Goal: Transaction & Acquisition: Purchase product/service

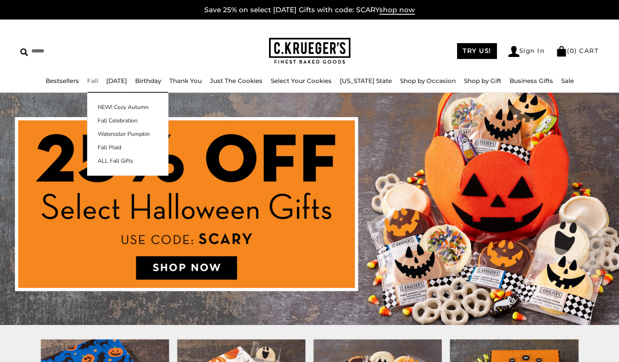
click at [98, 82] on link "Fall" at bounding box center [92, 81] width 11 height 8
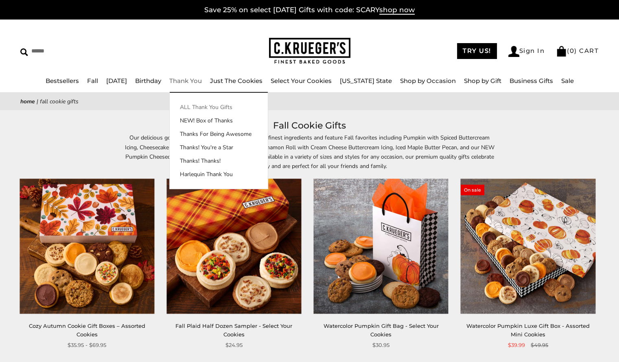
click at [209, 107] on link "ALL Thank You Gifts" at bounding box center [219, 107] width 98 height 9
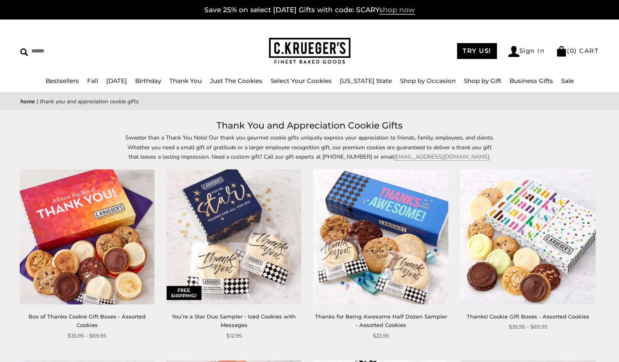
click at [410, 13] on span "shop now" at bounding box center [397, 10] width 35 height 9
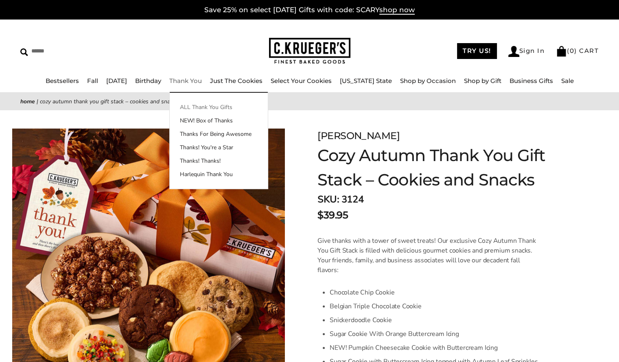
click at [210, 110] on link "ALL Thank You Gifts" at bounding box center [219, 107] width 98 height 9
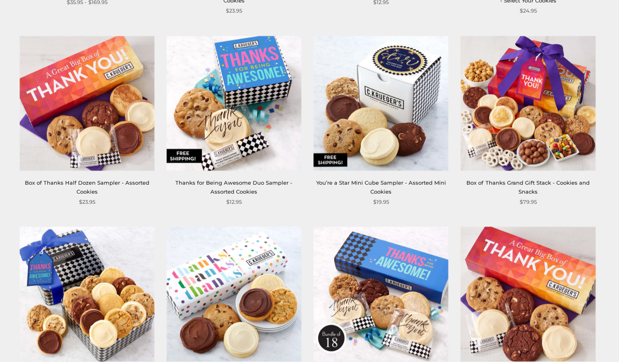
scroll to position [1075, 0]
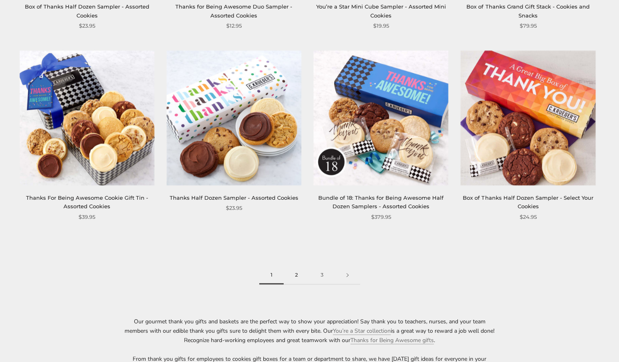
click at [294, 276] on link "2" at bounding box center [297, 275] width 26 height 18
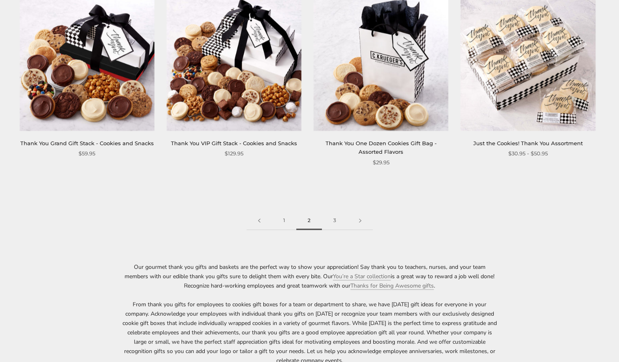
scroll to position [1205, 0]
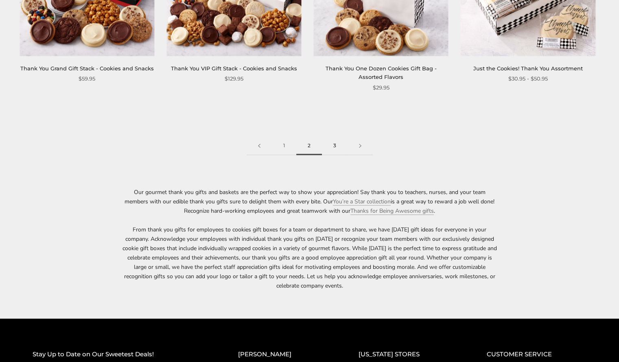
click at [332, 147] on link "3" at bounding box center [335, 146] width 26 height 18
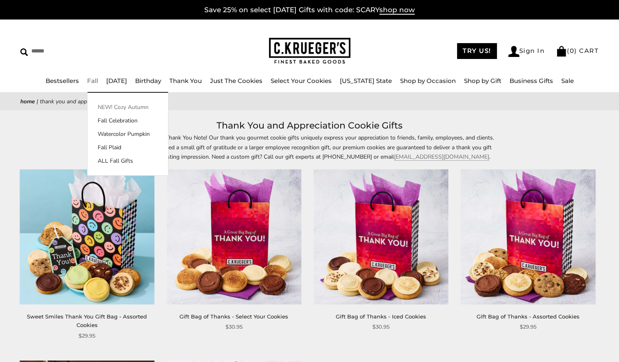
click at [103, 106] on link "NEW! Cozy Autumn" at bounding box center [128, 107] width 81 height 9
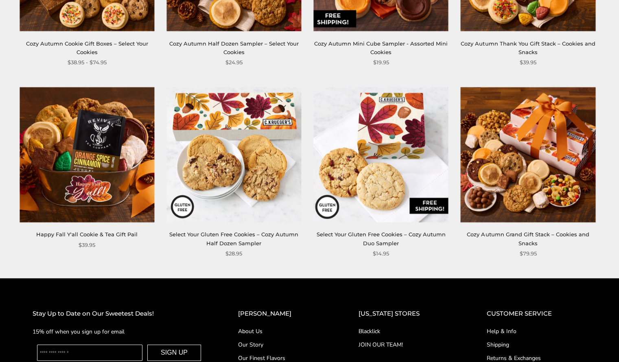
scroll to position [312, 0]
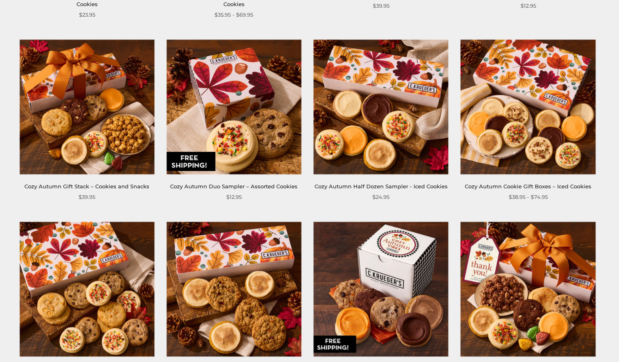
click at [546, 186] on link "Cozy Autumn Cookie Gift Boxes – Iced Cookies" at bounding box center [528, 186] width 127 height 7
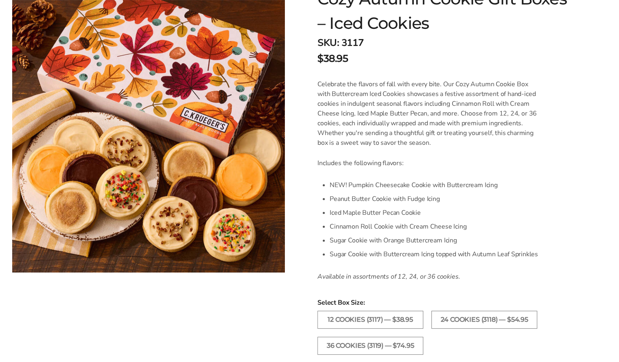
scroll to position [176, 0]
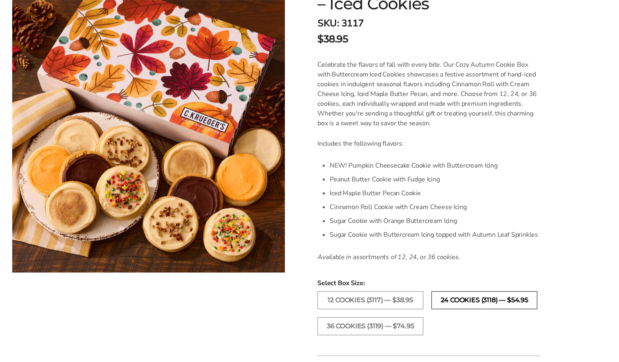
click at [459, 297] on label "24 Cookies (3118) — $54.95" at bounding box center [485, 301] width 106 height 18
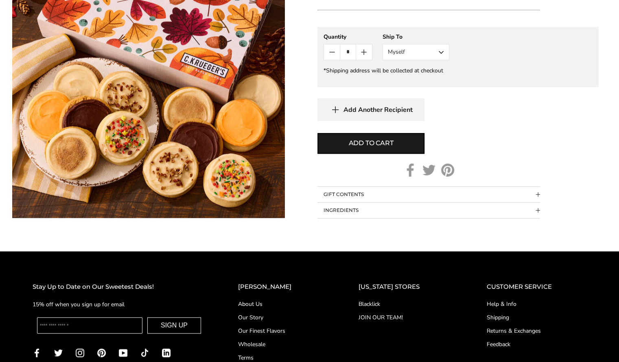
scroll to position [524, 0]
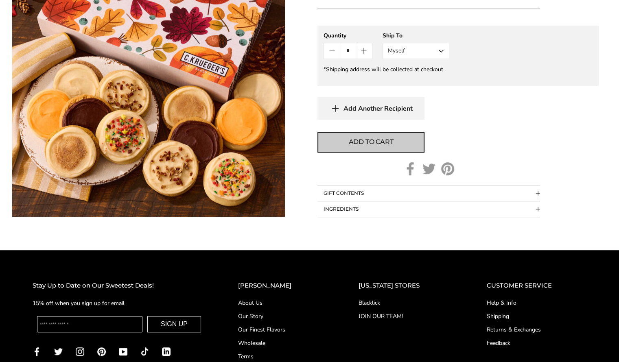
click at [363, 146] on span "Add to cart" at bounding box center [371, 142] width 45 height 10
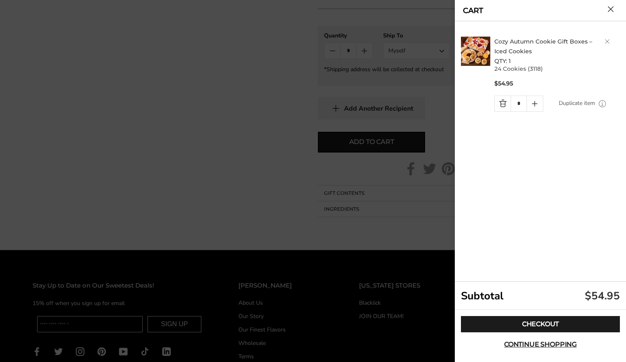
click at [605, 38] on h2 "Cozy Autumn Cookie Gift Boxes – Iced Cookies QTY: 1" at bounding box center [558, 51] width 128 height 29
click at [608, 7] on button "Close cart" at bounding box center [610, 9] width 6 height 6
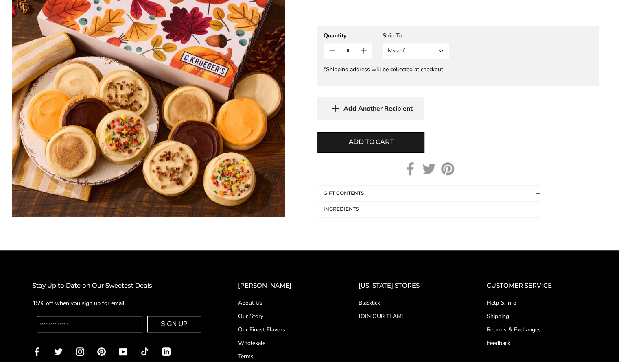
click at [422, 53] on button "Myself" at bounding box center [416, 51] width 67 height 16
click at [419, 77] on button "Other Recipient" at bounding box center [416, 81] width 66 height 15
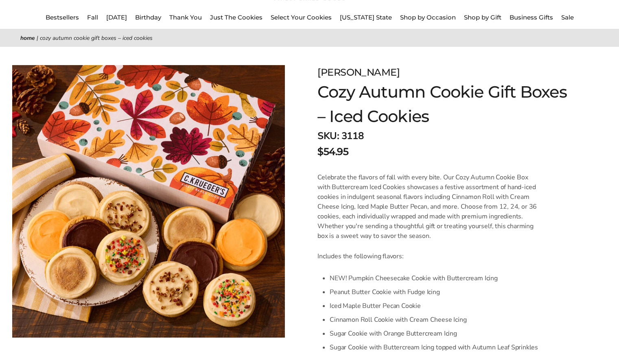
scroll to position [0, 0]
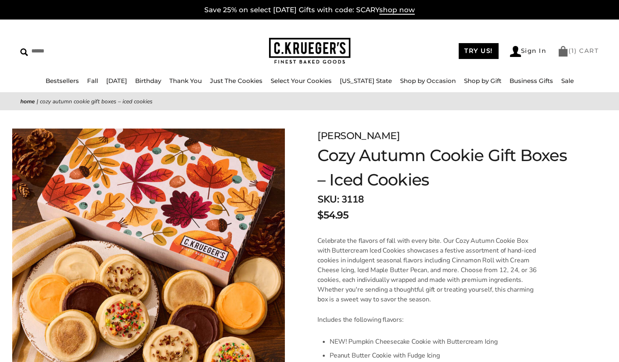
click at [582, 52] on link "( 1 ) CART" at bounding box center [578, 51] width 41 height 8
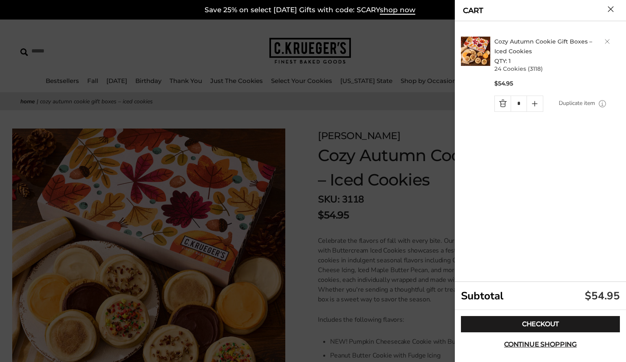
click at [503, 106] on link "Quantity minus button" at bounding box center [502, 103] width 16 height 15
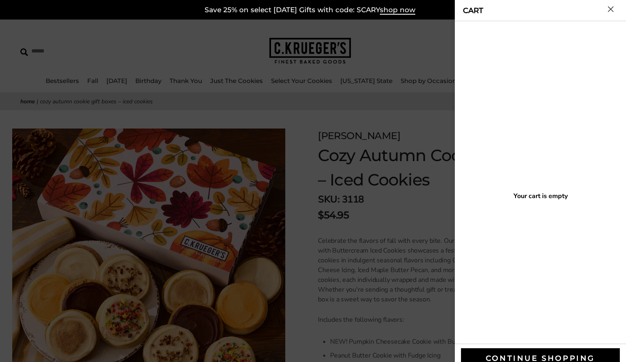
click at [607, 7] on button "Close cart" at bounding box center [610, 9] width 6 height 6
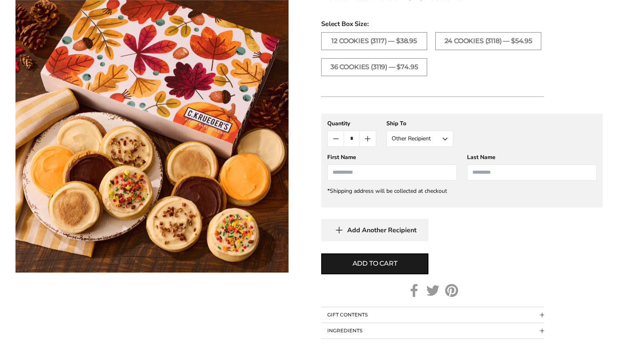
scroll to position [437, 0]
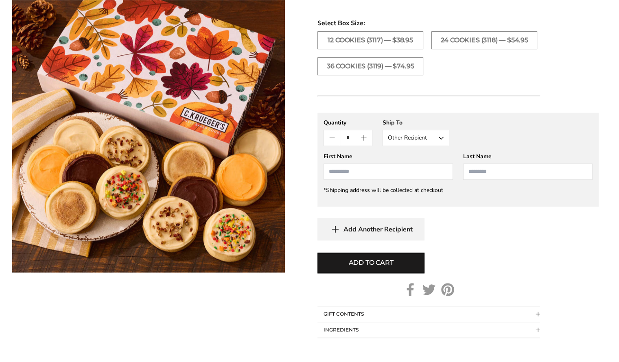
click at [401, 165] on input "First Name" at bounding box center [389, 172] width 130 height 16
type input "*******"
click at [473, 174] on input "Last Name" at bounding box center [528, 172] width 130 height 16
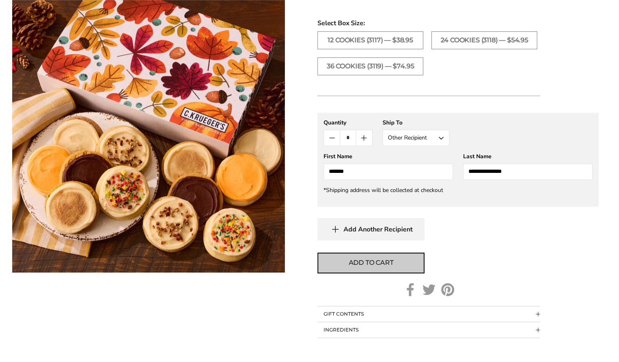
type input "**********"
click at [373, 259] on span "Add to cart" at bounding box center [371, 263] width 45 height 10
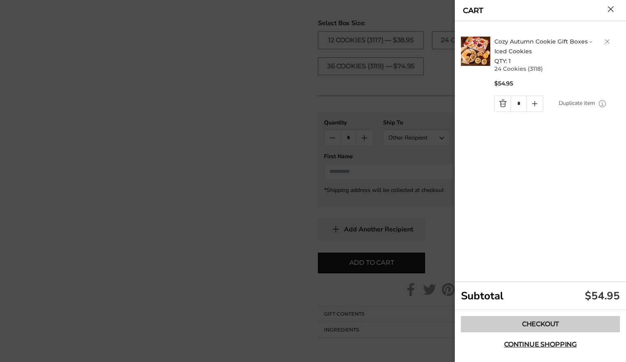
click at [490, 320] on link "Checkout" at bounding box center [540, 324] width 159 height 16
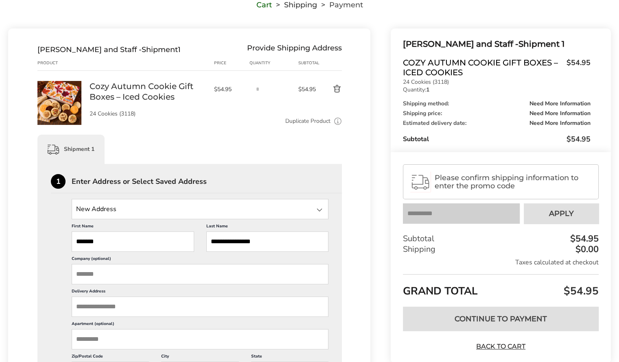
scroll to position [108, 0]
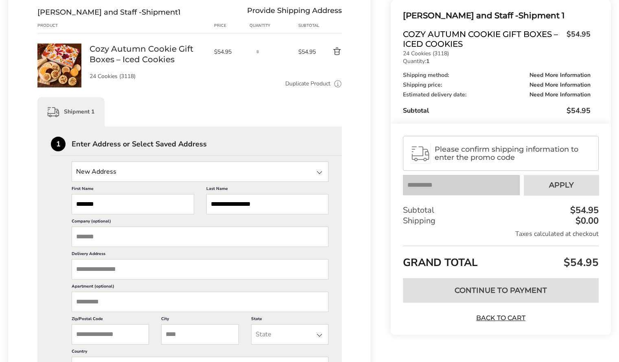
click at [144, 241] on input "Company (optional)" at bounding box center [200, 237] width 257 height 20
type input "**********"
click at [118, 270] on input "Delivery Address" at bounding box center [200, 269] width 257 height 20
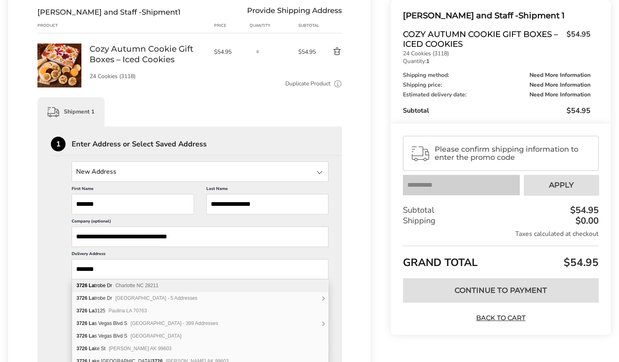
click at [143, 289] on div "3726 La trobe Dr Charlotte NC 28211" at bounding box center [200, 286] width 256 height 13
type input "**********"
type input "*********"
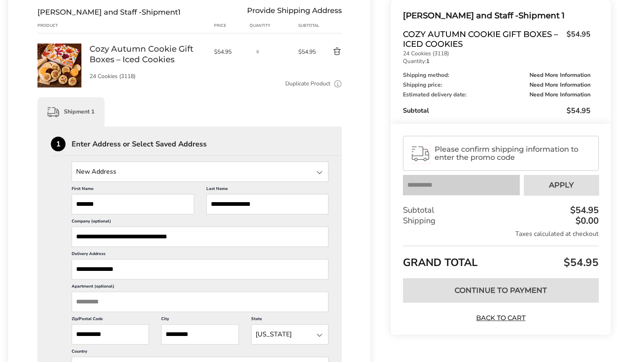
click at [112, 304] on input "Apartment (optional)" at bounding box center [200, 302] width 257 height 20
type input "**********"
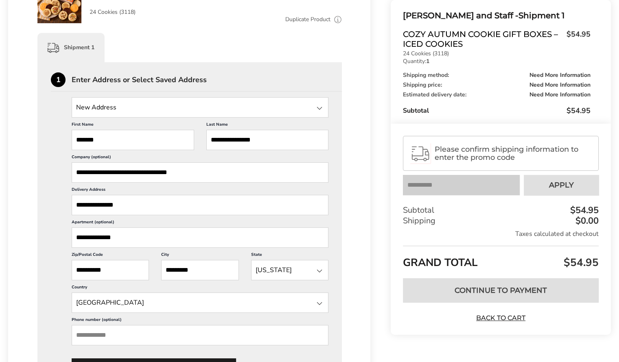
scroll to position [190, 0]
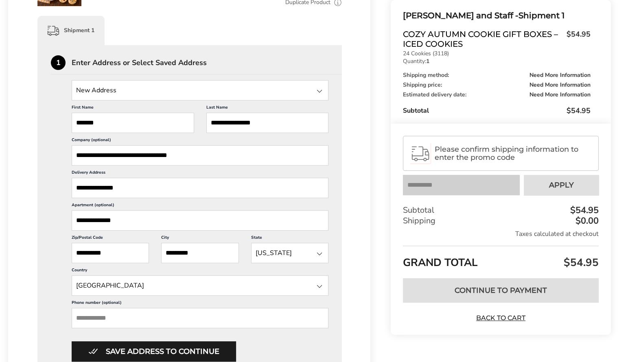
click at [96, 318] on input "Phone number (optional)" at bounding box center [200, 318] width 257 height 20
paste input "**********"
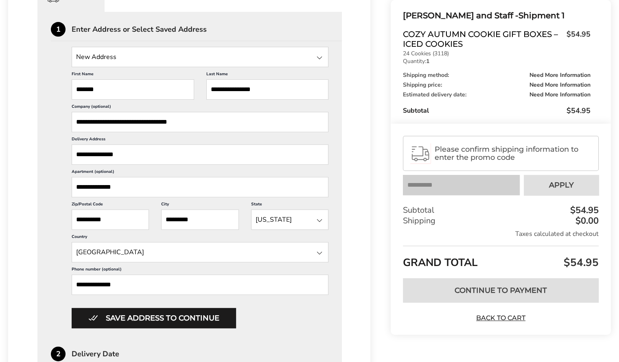
scroll to position [231, 0]
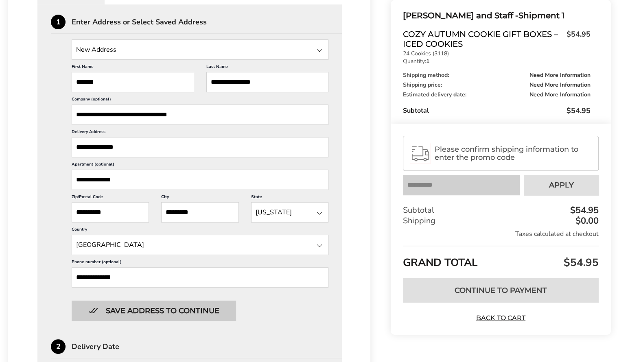
type input "**********"
click at [202, 305] on button "Save address to continue" at bounding box center [154, 311] width 165 height 20
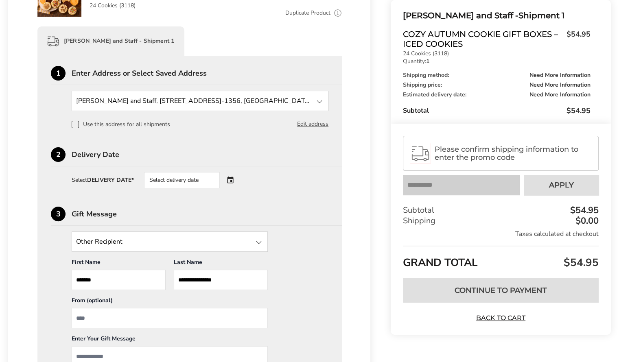
scroll to position [176, 0]
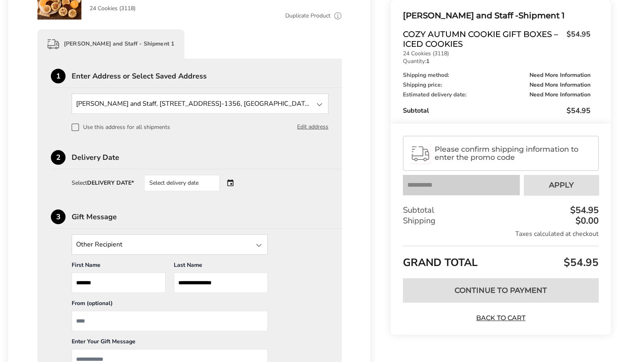
click at [77, 127] on span at bounding box center [75, 127] width 7 height 7
click at [232, 184] on div "Select delivery date" at bounding box center [193, 183] width 99 height 16
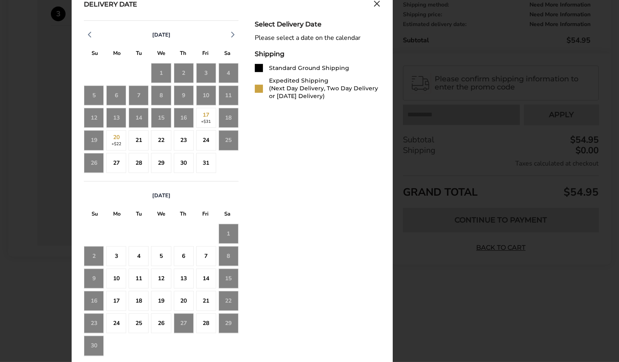
scroll to position [380, 0]
click at [205, 277] on div "14" at bounding box center [206, 278] width 20 height 20
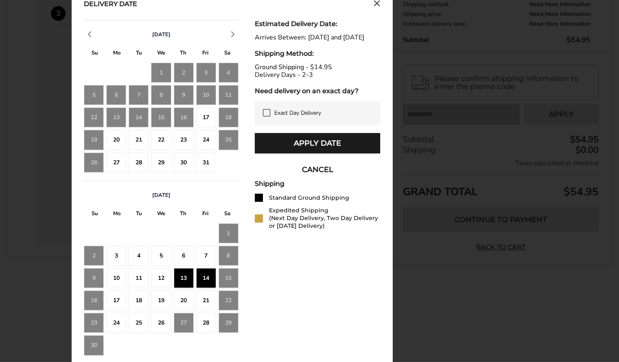
click at [116, 299] on div "17" at bounding box center [116, 301] width 20 height 20
click at [133, 298] on div "18" at bounding box center [139, 301] width 20 height 20
click at [138, 318] on div "25" at bounding box center [139, 323] width 20 height 20
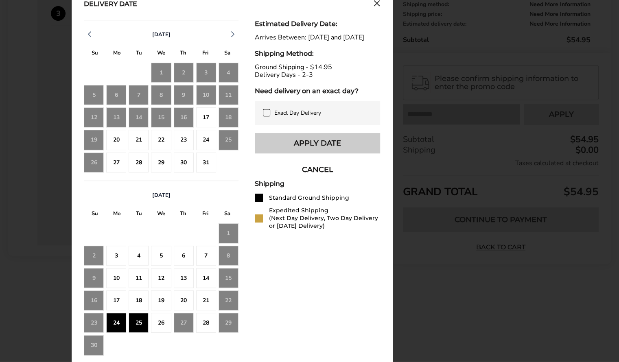
click at [296, 150] on button "Apply Date" at bounding box center [317, 143] width 125 height 20
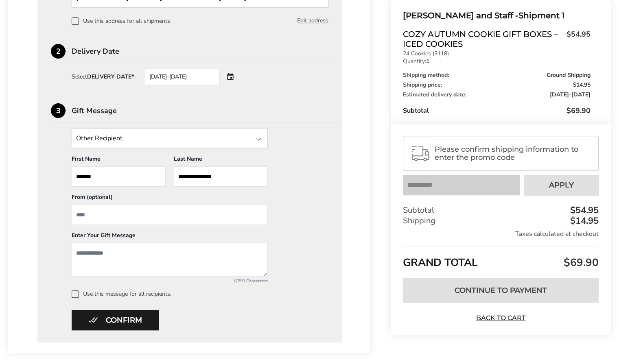
scroll to position [257, 0]
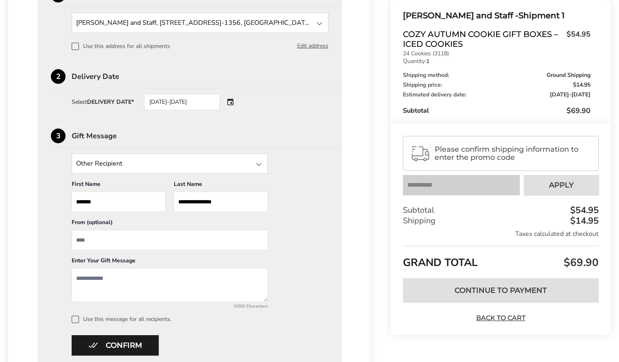
click at [135, 240] on input "From" at bounding box center [170, 240] width 196 height 20
type input "**********"
click at [88, 272] on textarea "Add a message" at bounding box center [170, 285] width 196 height 34
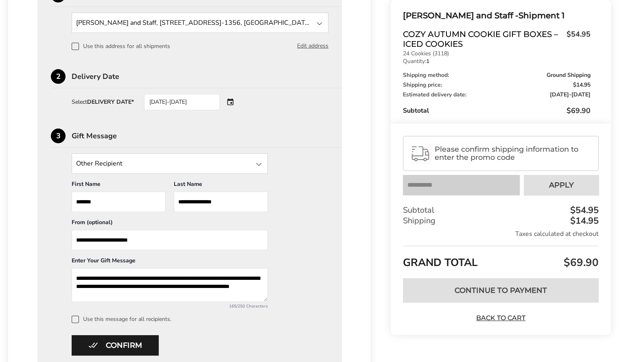
click at [195, 285] on textarea "**********" at bounding box center [170, 285] width 196 height 34
drag, startPoint x: 76, startPoint y: 294, endPoint x: 104, endPoint y: 294, distance: 28.5
click at [104, 294] on textarea "**********" at bounding box center [170, 285] width 196 height 34
type textarea "**********"
click at [100, 343] on button "Confirm" at bounding box center [115, 346] width 87 height 20
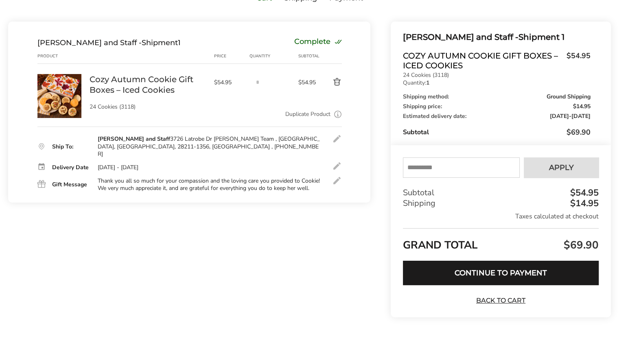
scroll to position [78, 0]
click at [430, 168] on input "text" at bounding box center [461, 168] width 117 height 20
type input "*****"
click at [527, 169] on button "Apply" at bounding box center [561, 168] width 75 height 20
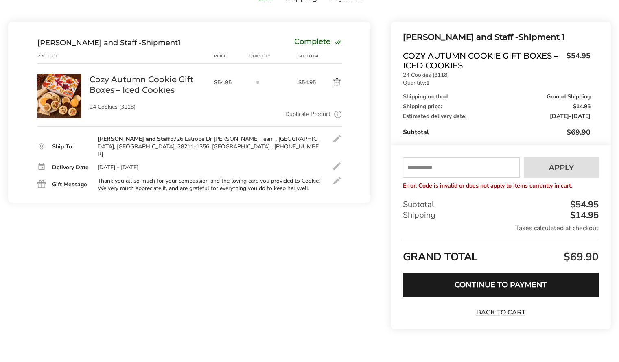
click at [459, 167] on input "text" at bounding box center [461, 168] width 117 height 20
type input "******"
click at [538, 165] on button "Apply" at bounding box center [561, 168] width 75 height 20
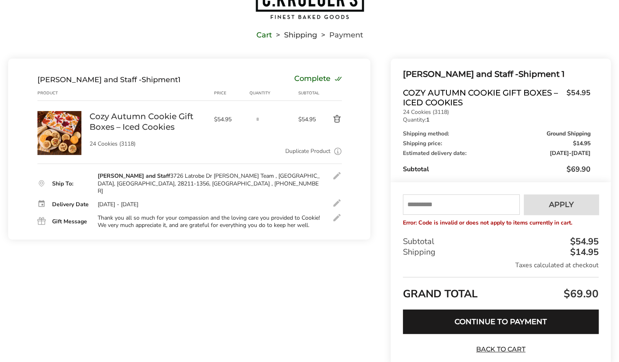
scroll to position [0, 0]
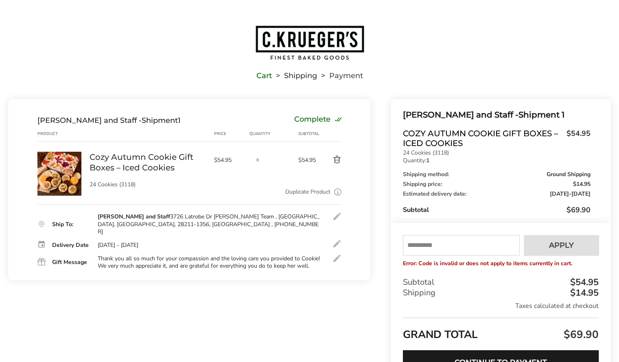
click at [317, 41] on img "Go to home page" at bounding box center [310, 43] width 110 height 36
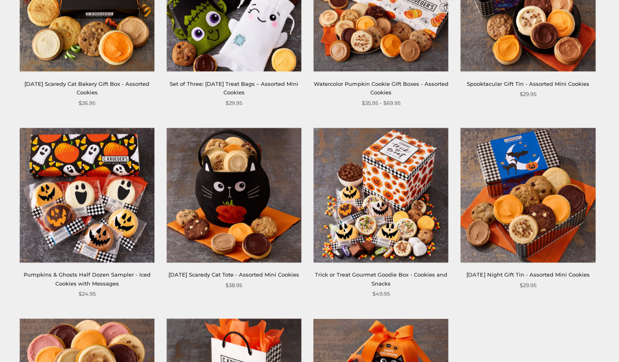
scroll to position [773, 0]
